Goal: Information Seeking & Learning: Learn about a topic

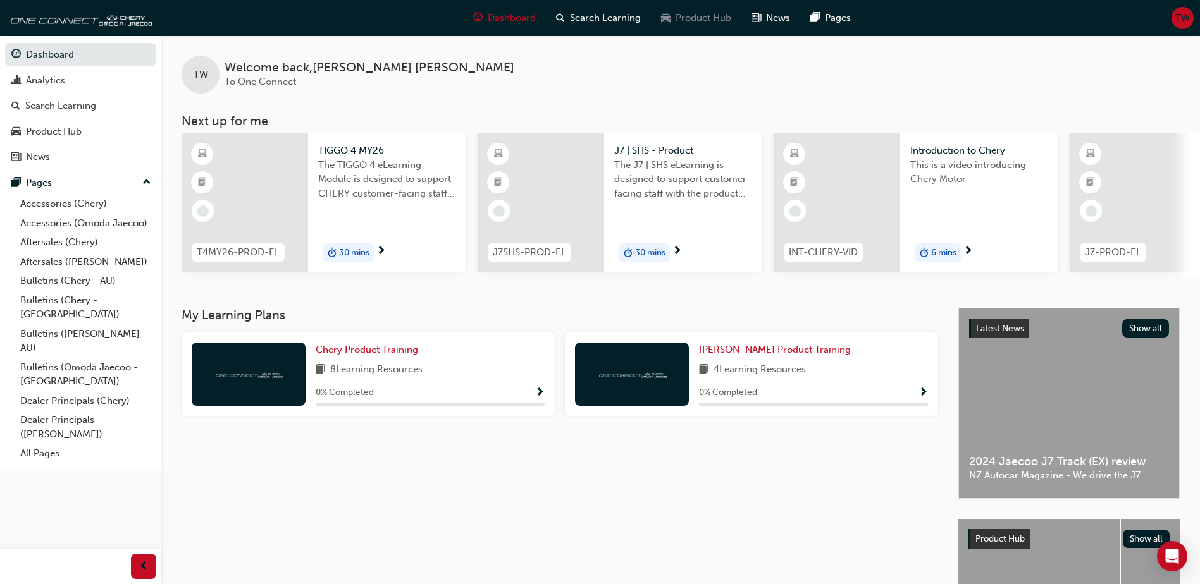
click at [678, 18] on span "Product Hub" at bounding box center [703, 18] width 56 height 15
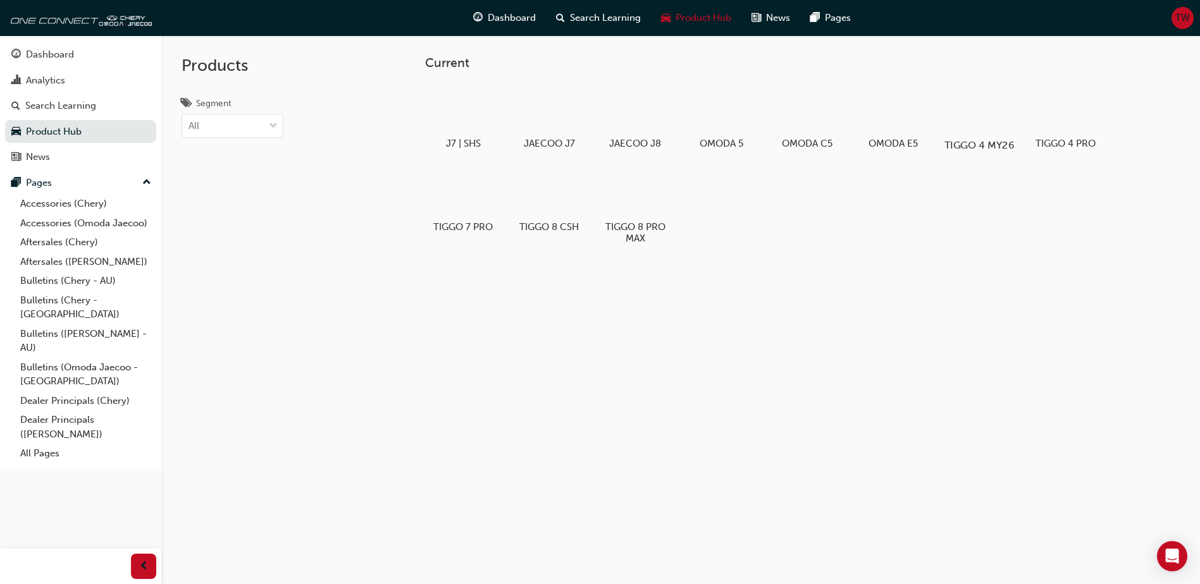
click at [989, 113] on div at bounding box center [979, 108] width 70 height 51
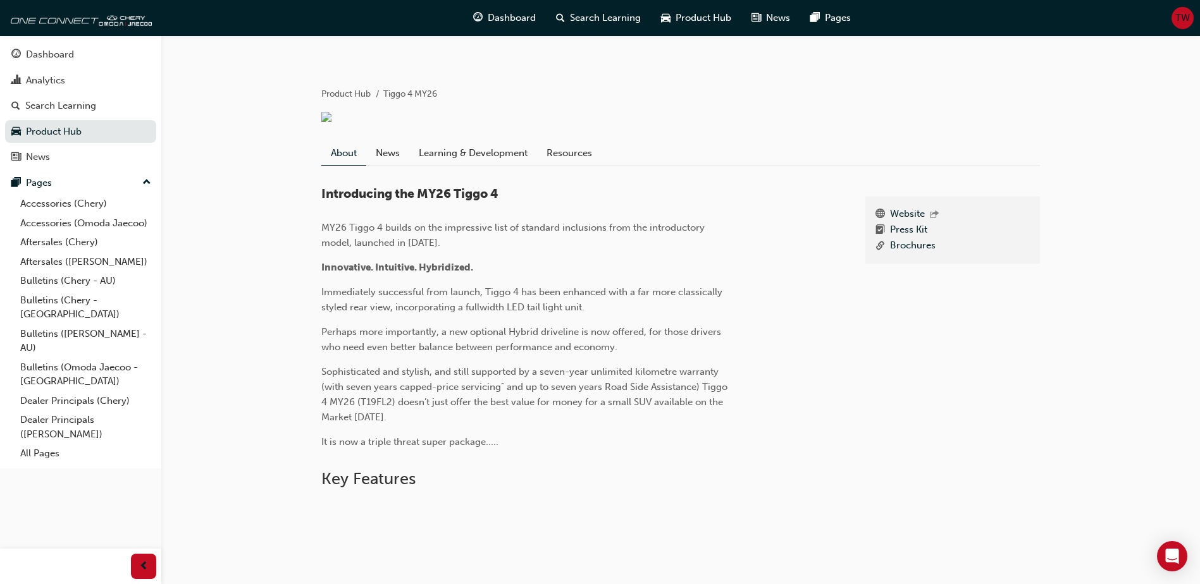
scroll to position [253, 0]
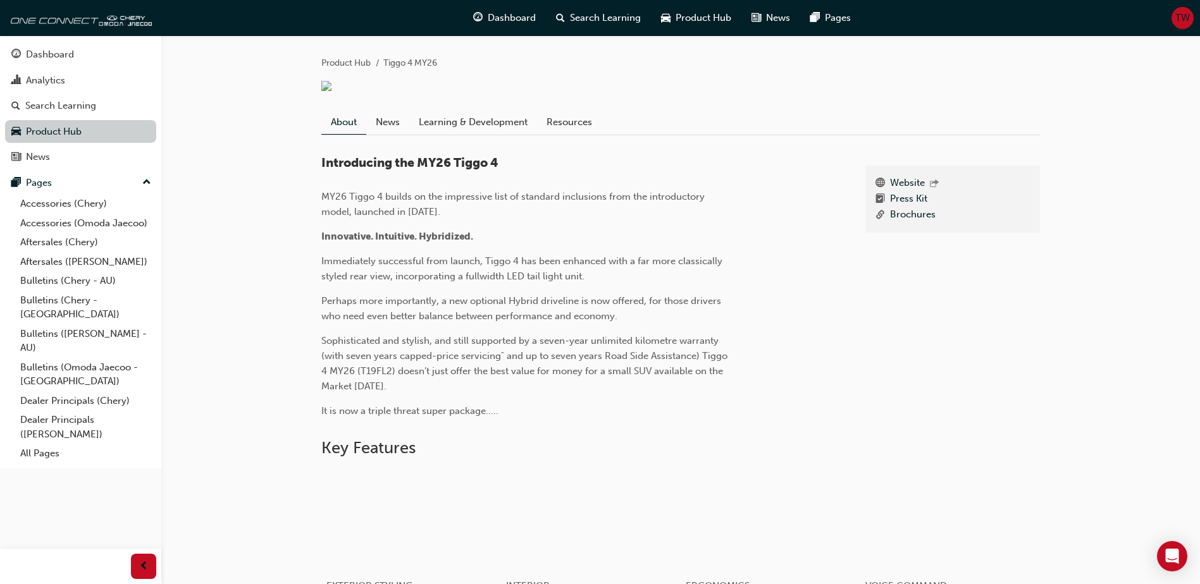
click at [66, 130] on link "Product Hub" at bounding box center [80, 131] width 151 height 23
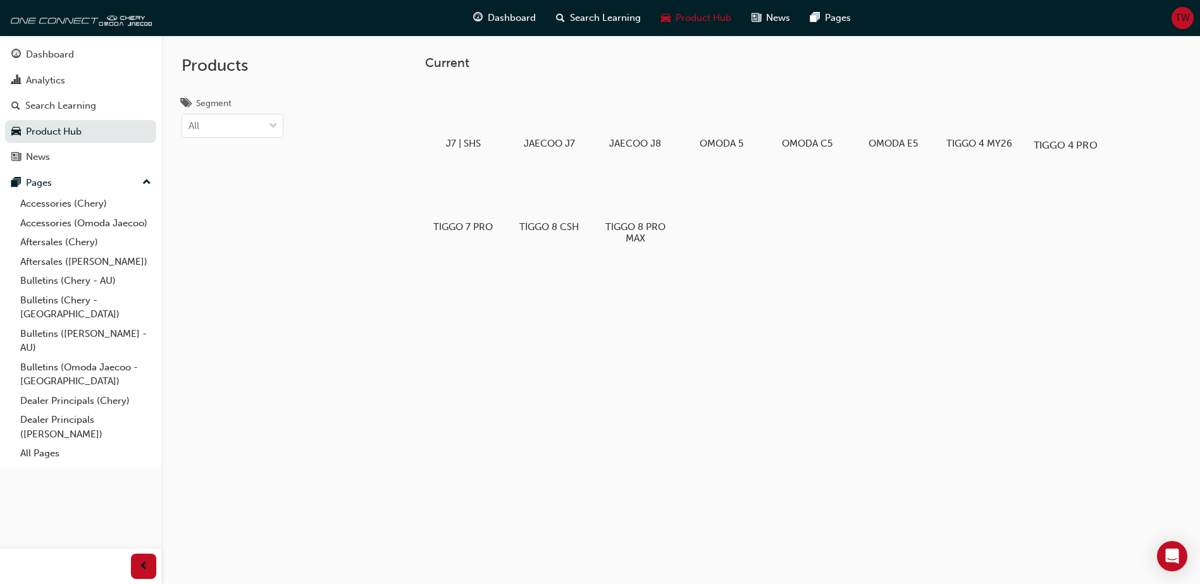
click at [1064, 101] on div at bounding box center [1065, 108] width 70 height 51
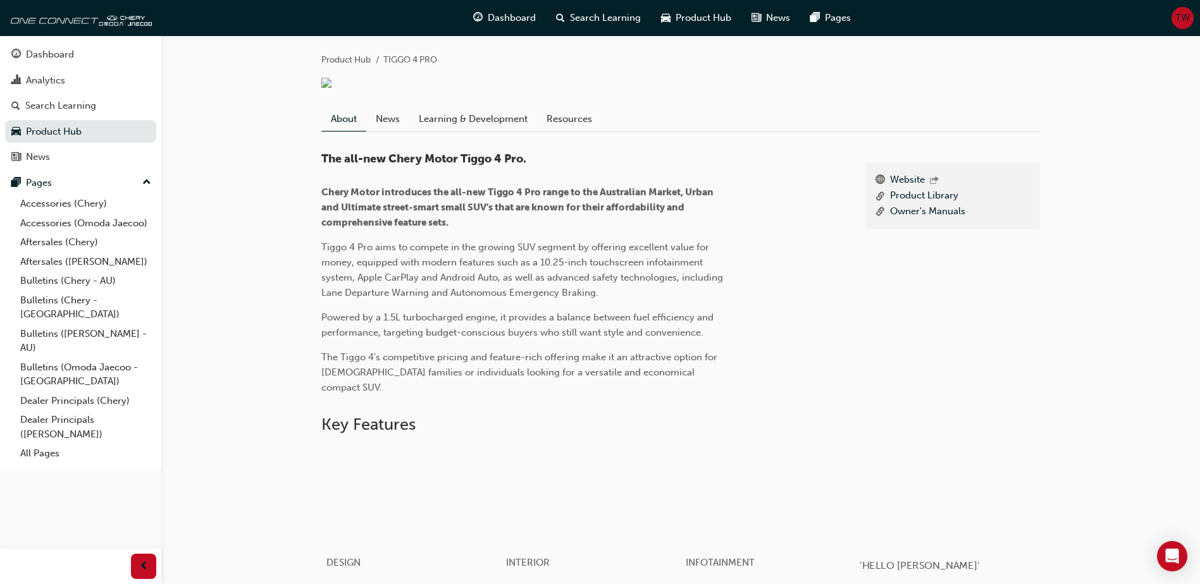
scroll to position [235, 0]
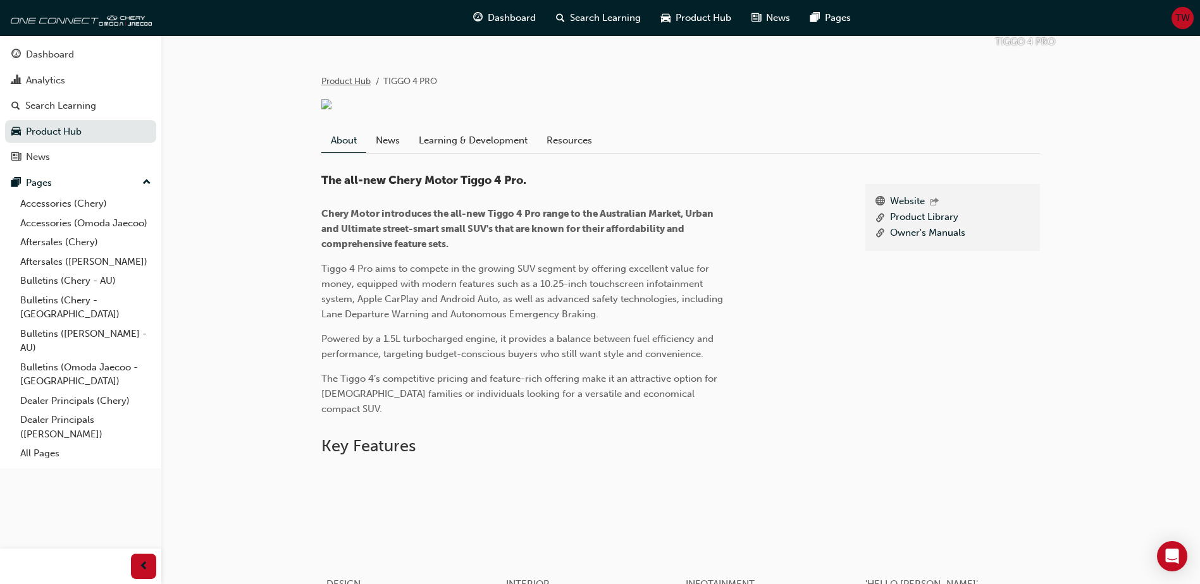
click at [339, 82] on link "Product Hub" at bounding box center [345, 81] width 49 height 11
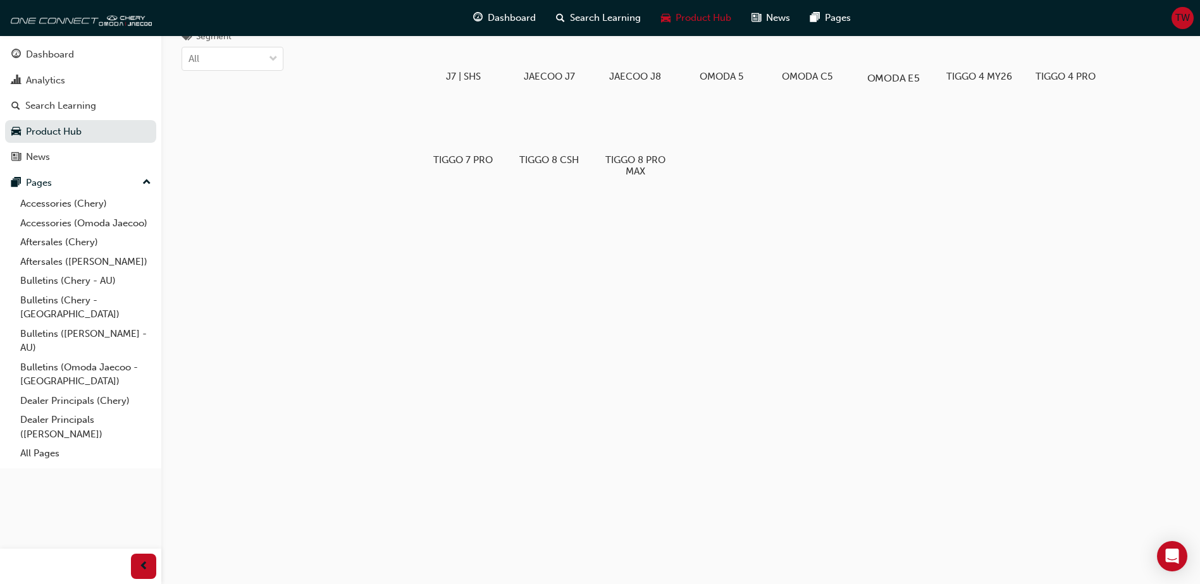
click at [909, 59] on div at bounding box center [893, 41] width 70 height 51
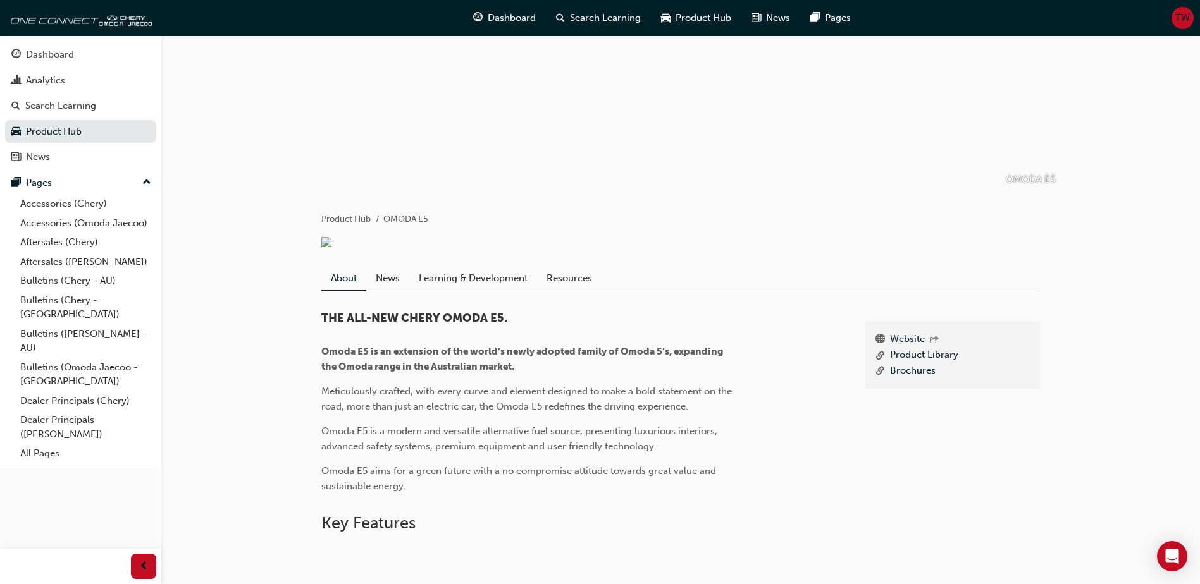
scroll to position [126, 0]
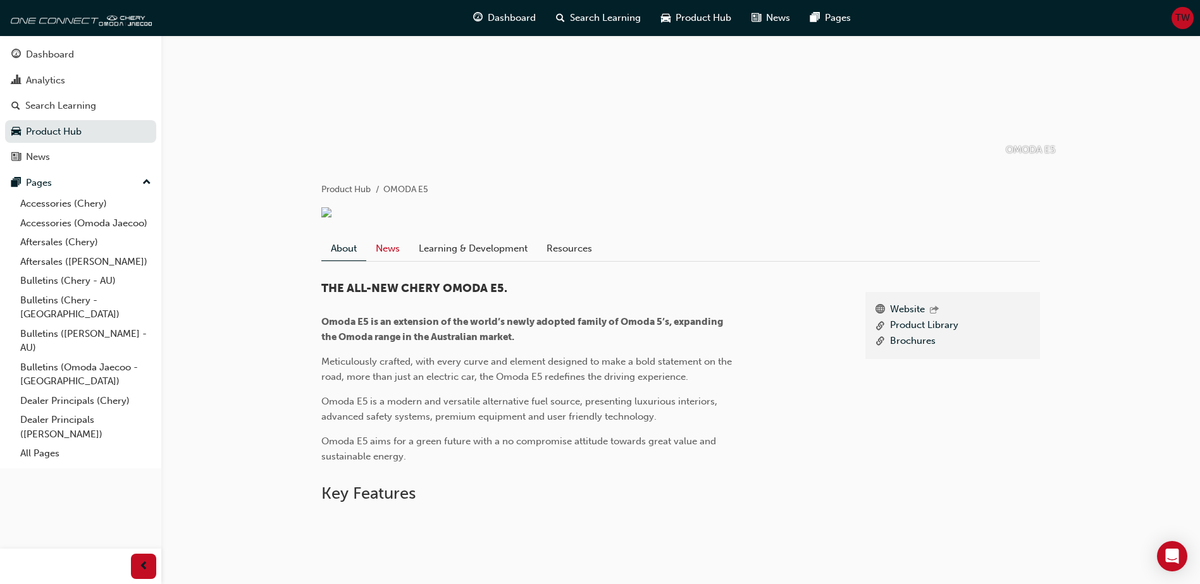
click at [398, 261] on link "News" at bounding box center [387, 249] width 43 height 24
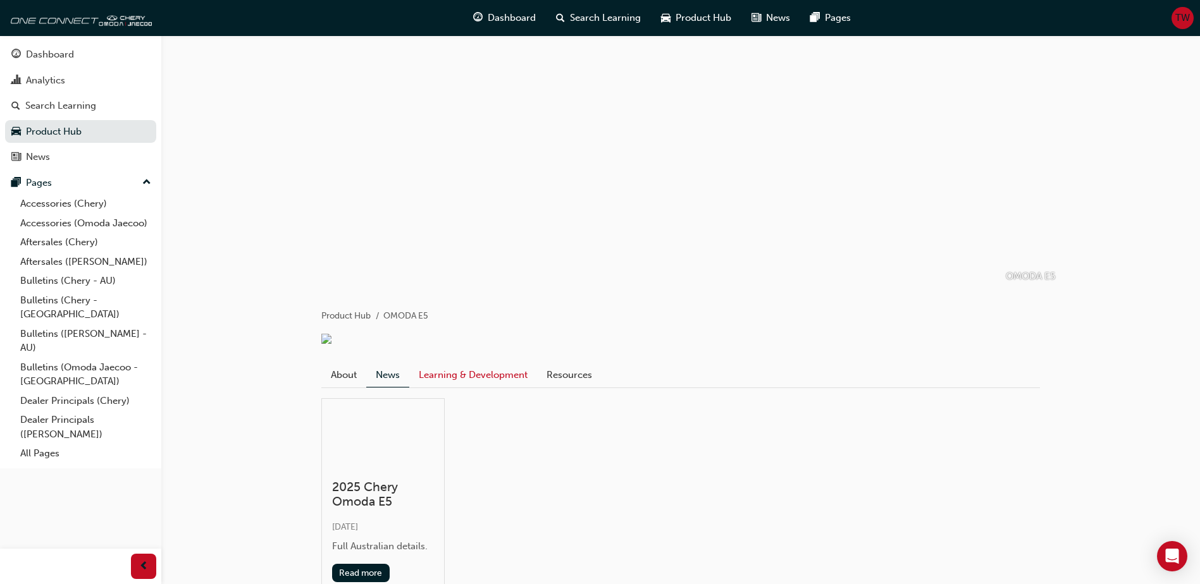
click at [471, 387] on link "Learning & Development" at bounding box center [473, 375] width 128 height 24
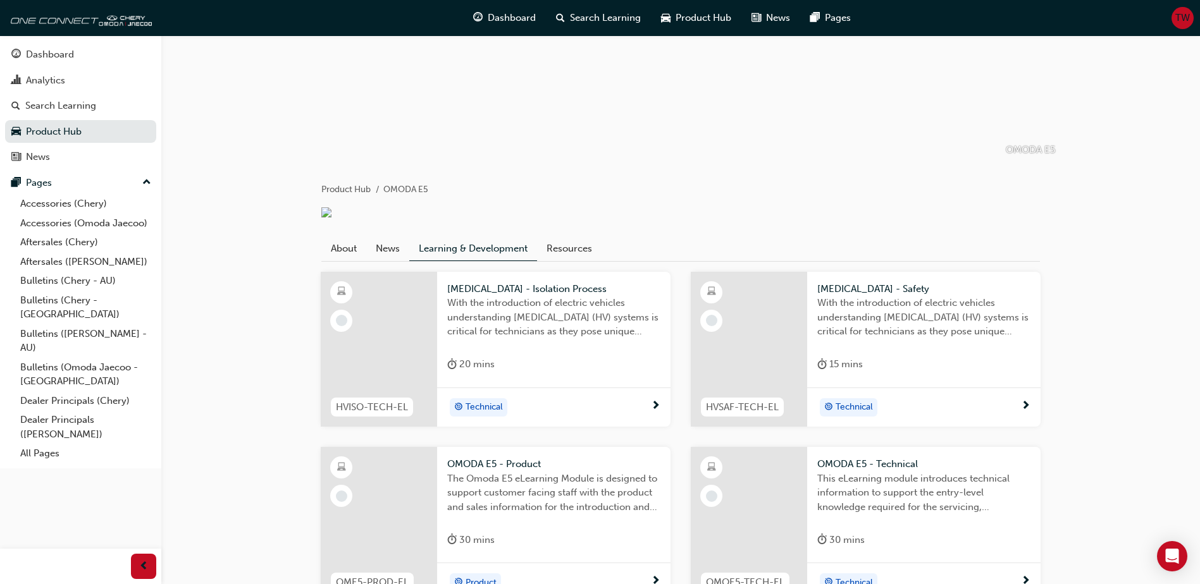
scroll to position [252, 0]
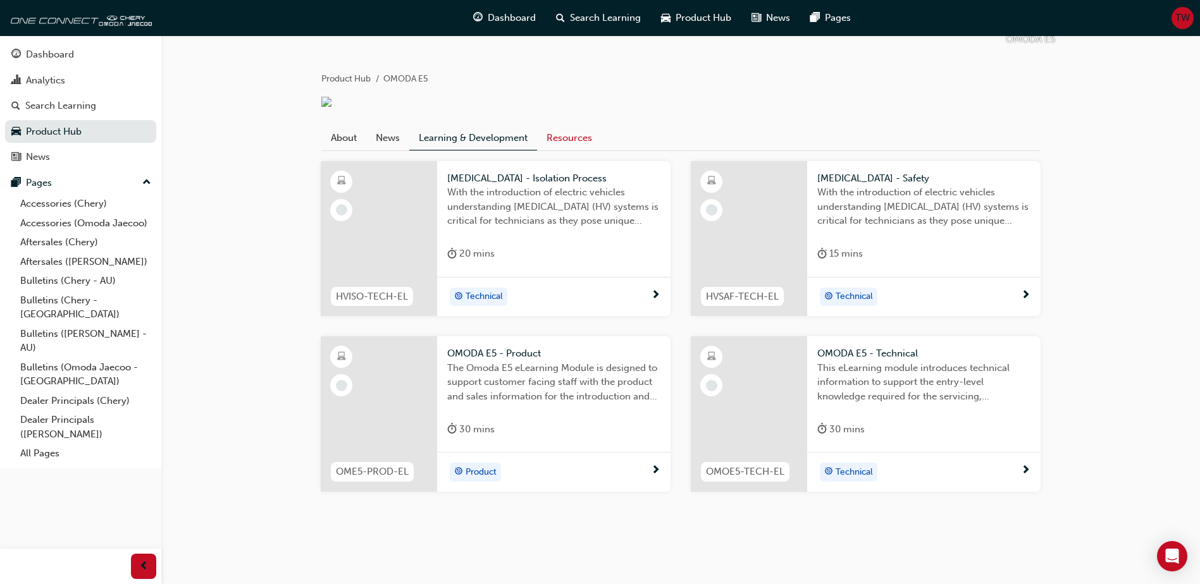
click at [585, 142] on link "Resources" at bounding box center [569, 138] width 65 height 24
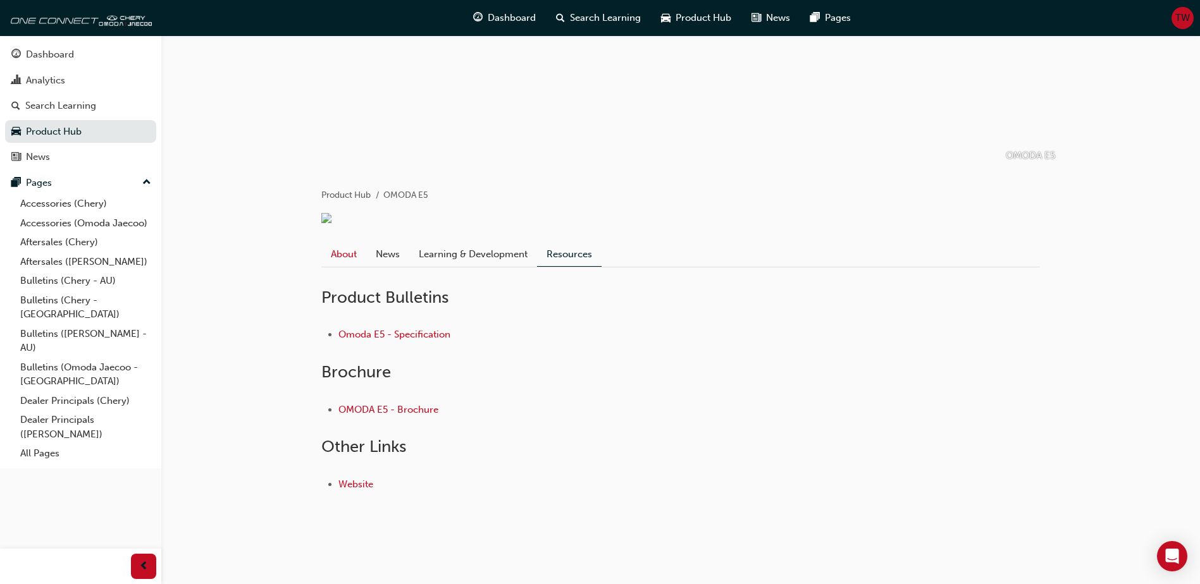
click at [342, 255] on link "About" at bounding box center [343, 254] width 45 height 24
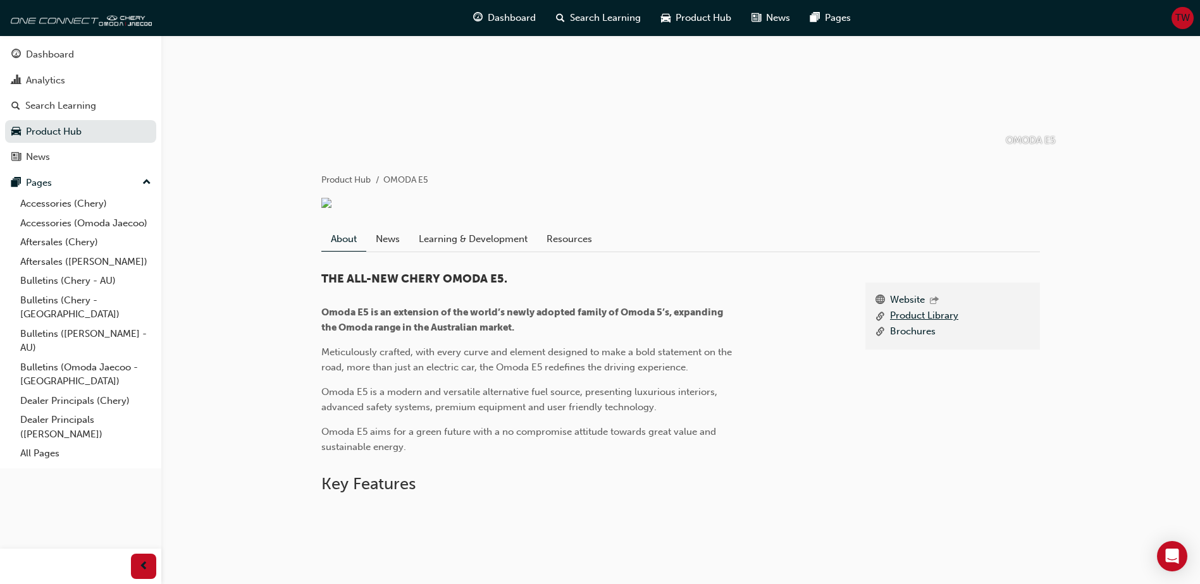
click at [941, 324] on link "Product Library" at bounding box center [924, 317] width 68 height 16
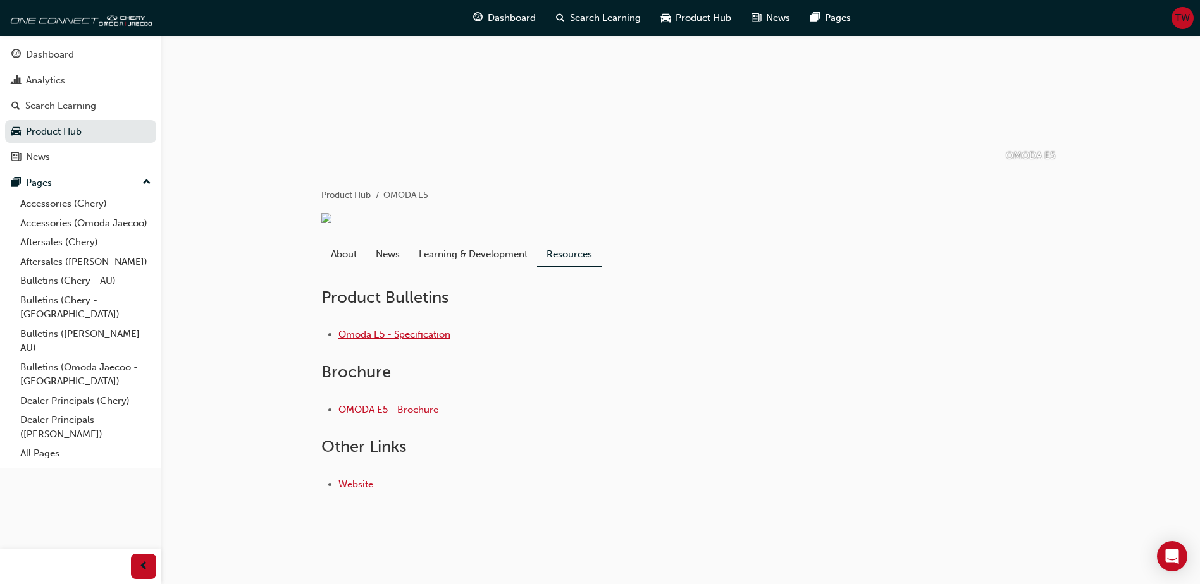
click at [416, 336] on link "Omoda E5 - Specification" at bounding box center [394, 334] width 112 height 11
